Goal: Task Accomplishment & Management: Use online tool/utility

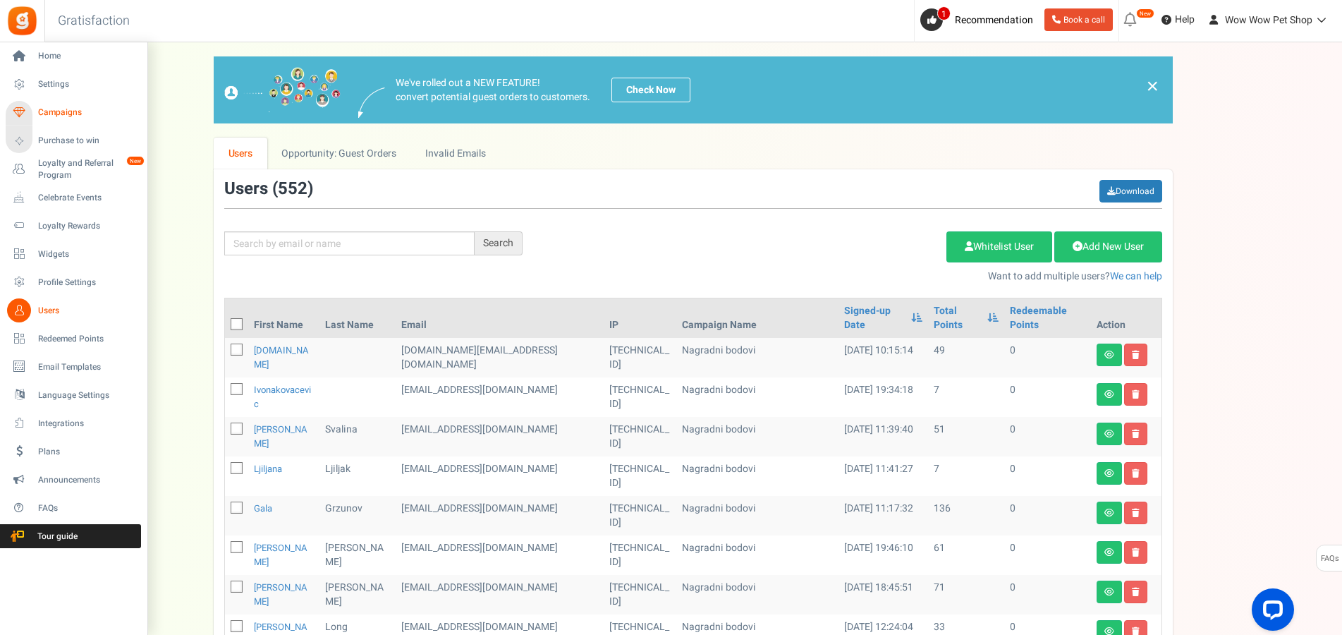
click at [44, 106] on span "Campaigns" at bounding box center [87, 112] width 99 height 12
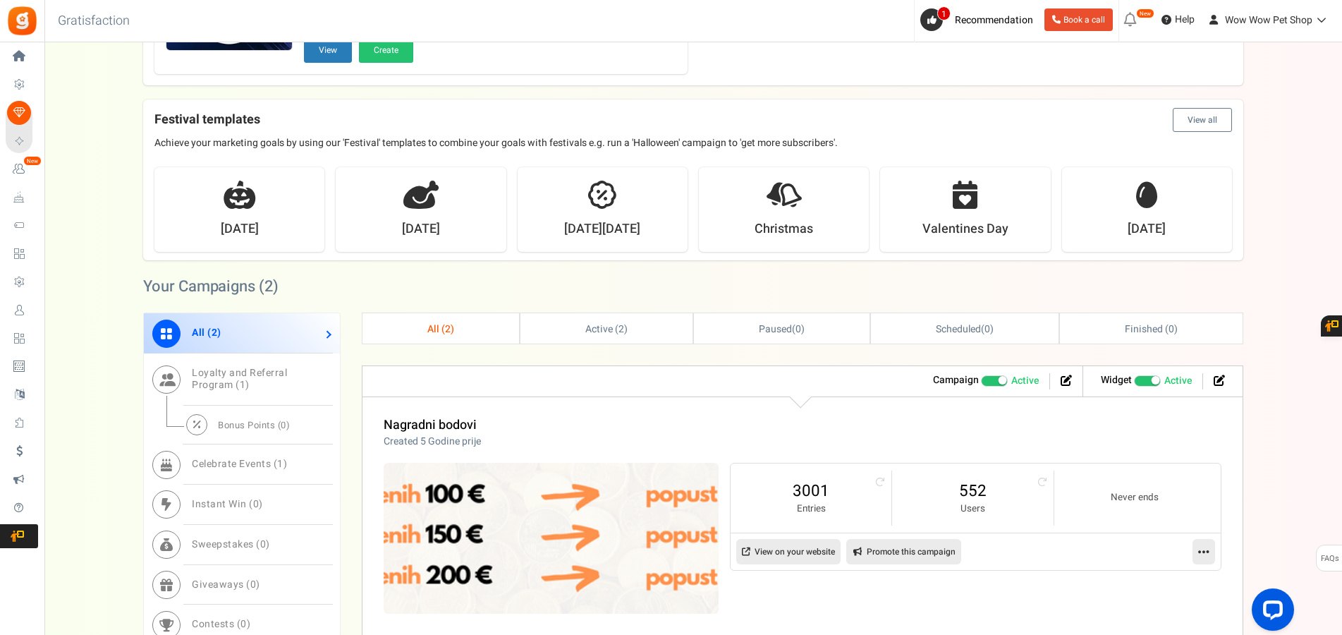
scroll to position [432, 0]
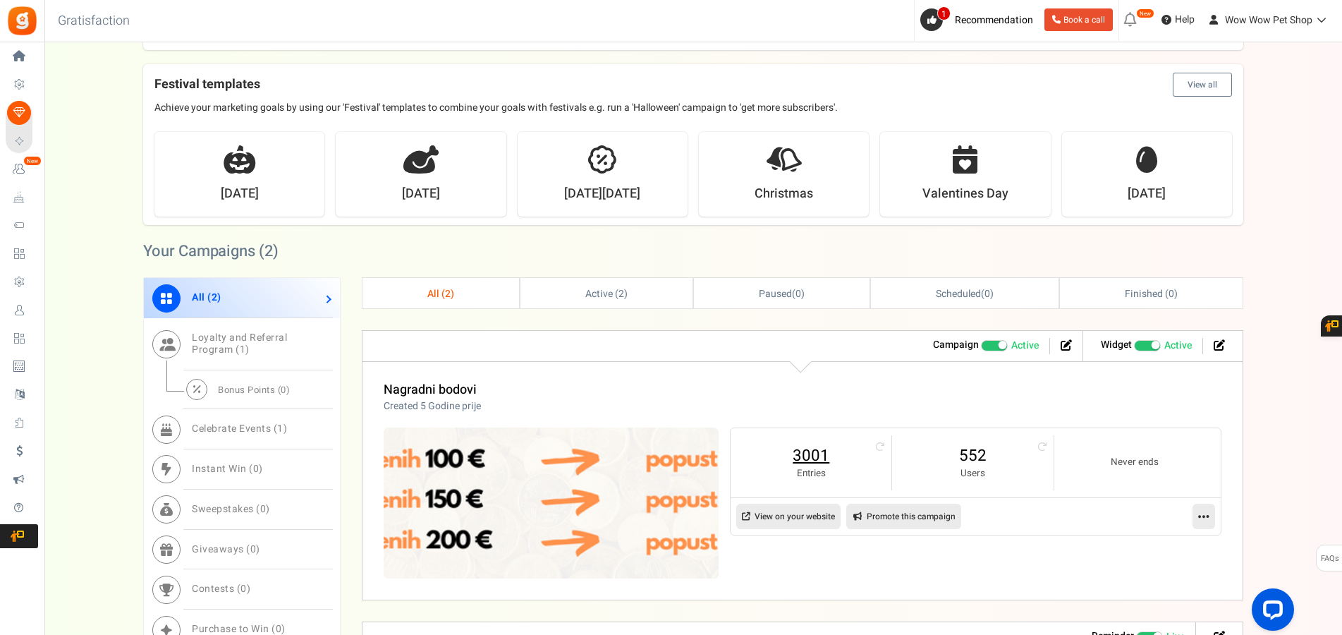
click at [802, 451] on link "3001" at bounding box center [811, 455] width 133 height 23
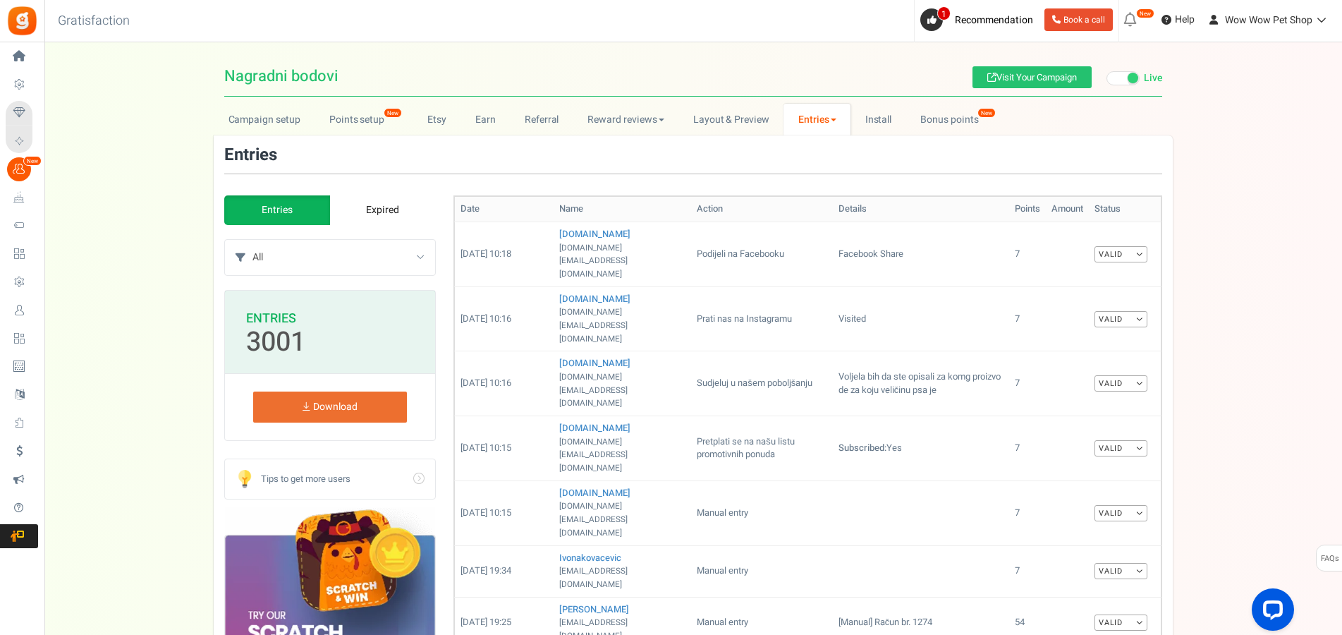
click at [252, 240] on select "All Manual entry Subscribe to our mailing list Pretplati se na našu listu promo…" at bounding box center [343, 257] width 183 height 35
select select "185347"
click option "Pretplati se na našu listu promotivnih ponuda" at bounding box center [0, 0] width 0 height 0
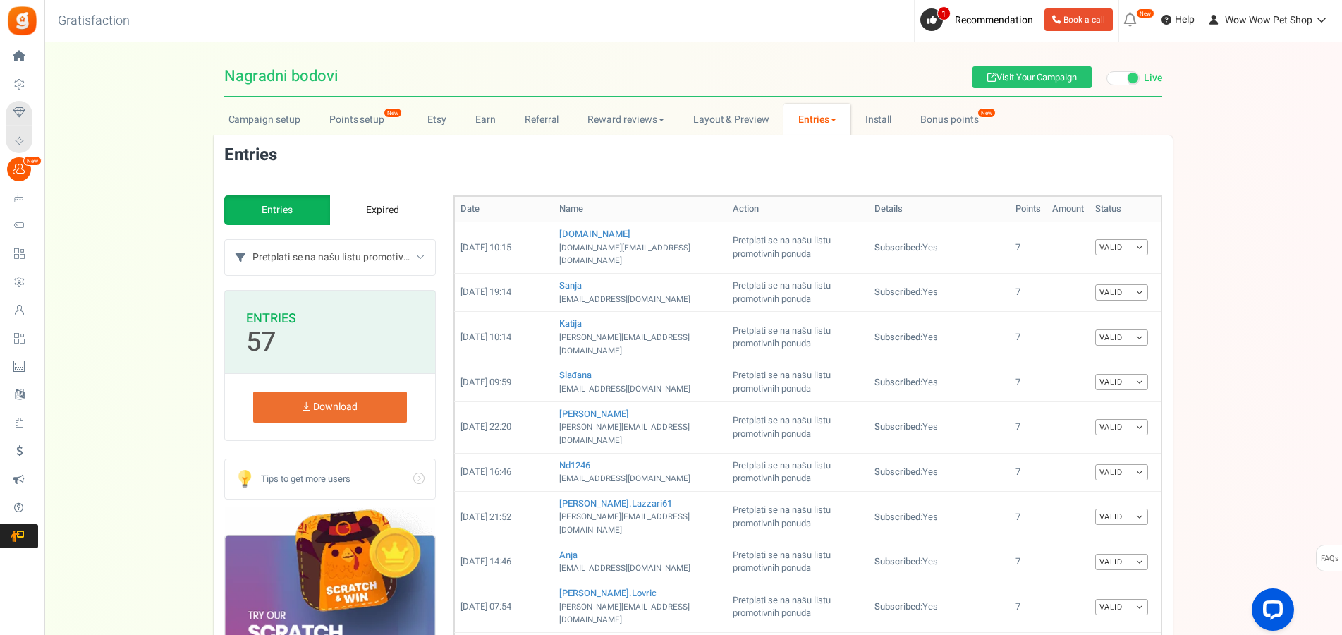
click at [252, 240] on select "All Manual entry Subscribe to our mailing list Pretplati se na našu listu promo…" at bounding box center [343, 257] width 183 height 35
select select "239632"
click option "Sudjeluj u našem poboljšanju" at bounding box center [0, 0] width 0 height 0
